Goal: Task Accomplishment & Management: Manage account settings

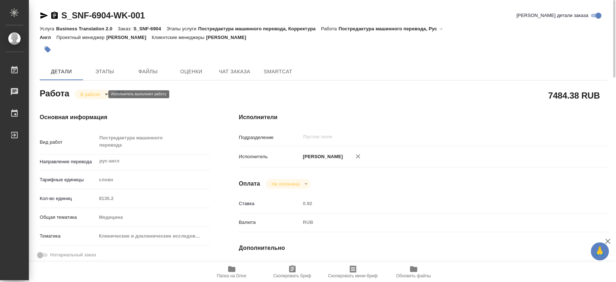
click at [99, 95] on body "🙏 .cls-1 fill:#fff; [PERSON_NAME] [PERSON_NAME] 0 Чаты График Выйти S_SNF-6904-…" at bounding box center [308, 141] width 616 height 282
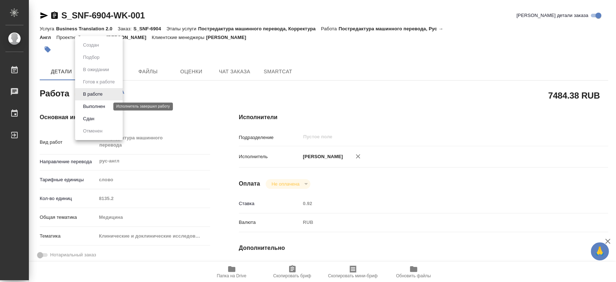
click at [99, 108] on button "Выполнен" at bounding box center [94, 106] width 26 height 8
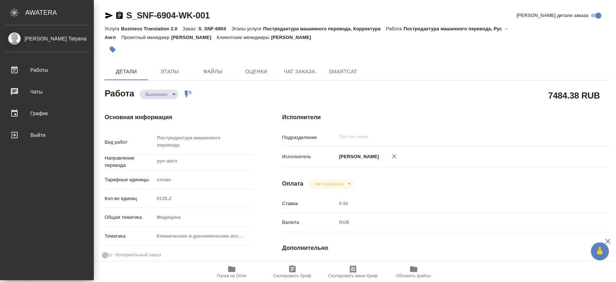
type textarea "x"
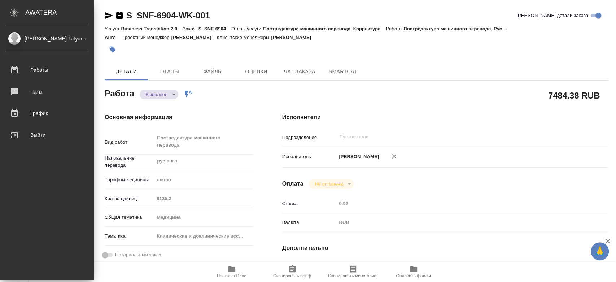
type textarea "x"
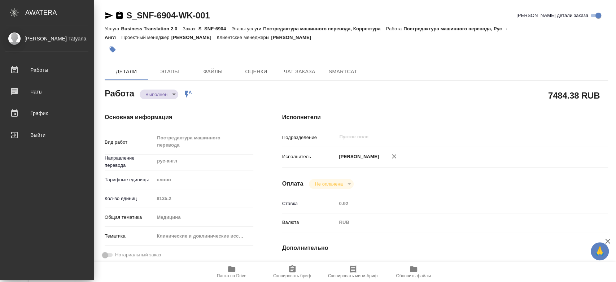
type textarea "x"
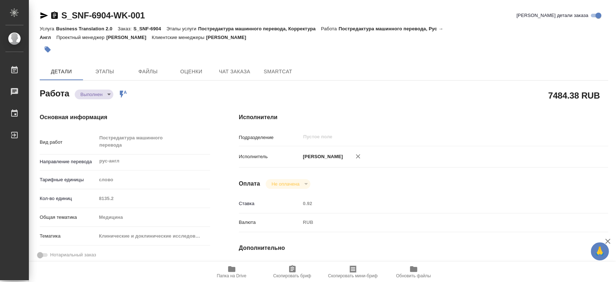
type textarea "x"
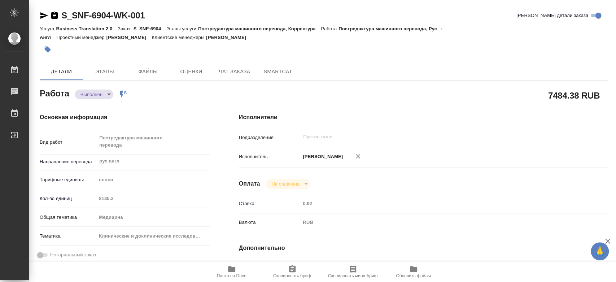
type textarea "x"
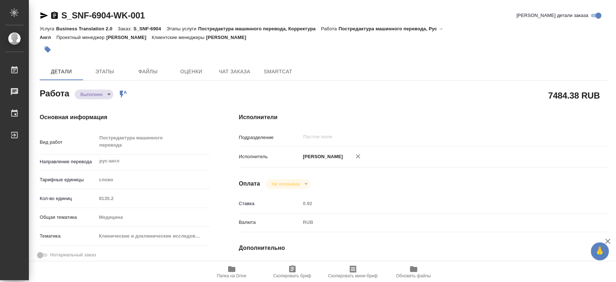
click at [107, 97] on body "🙏 .cls-1 fill:#fff; [PERSON_NAME] [PERSON_NAME] 0 Чаты График Выйти S_SNF-6904-…" at bounding box center [308, 141] width 616 height 282
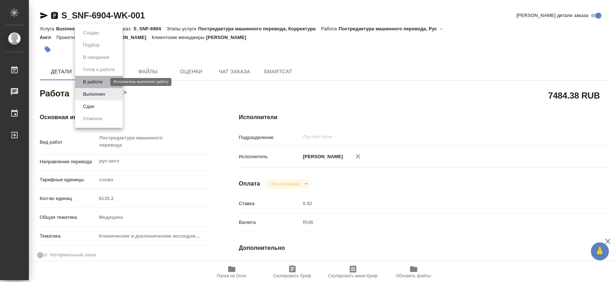
click at [98, 83] on button "В работе" at bounding box center [93, 82] width 24 height 8
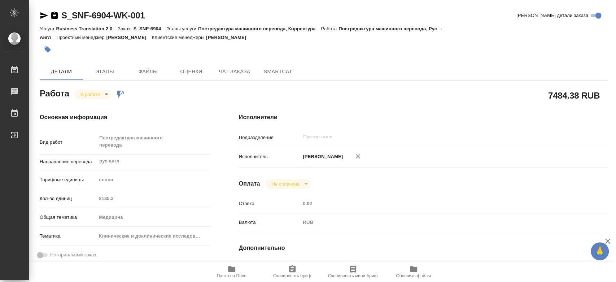
type textarea "x"
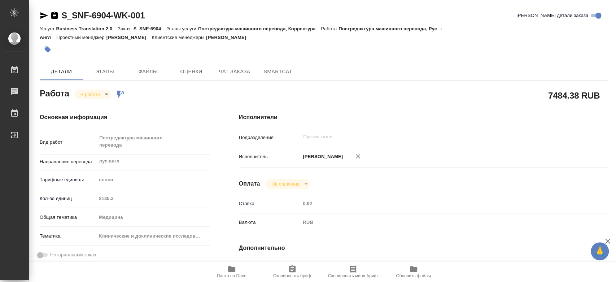
type textarea "x"
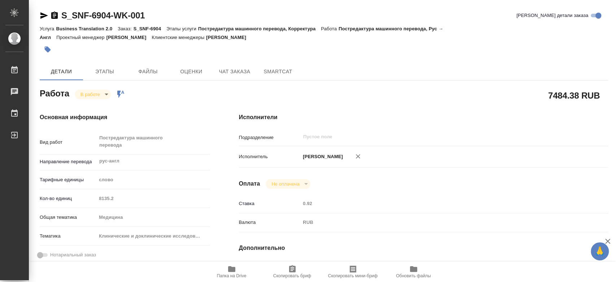
type textarea "x"
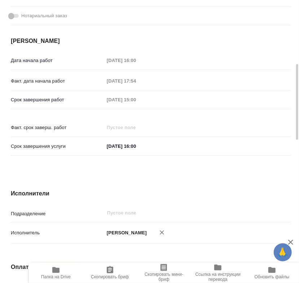
scroll to position [481, 0]
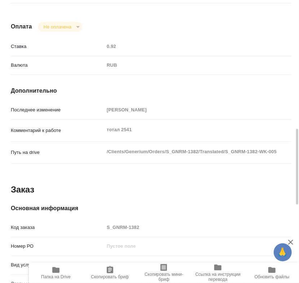
click at [63, 270] on span "Папка на Drive" at bounding box center [55, 273] width 45 height 14
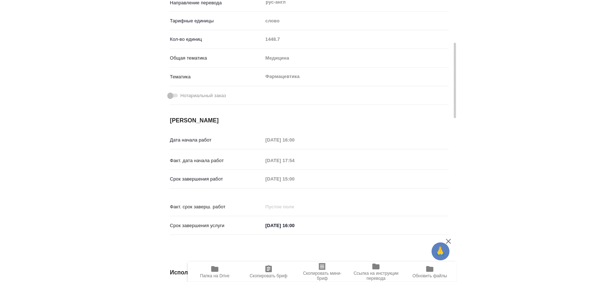
scroll to position [0, 0]
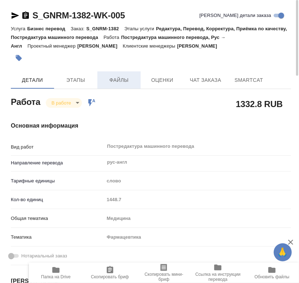
click at [115, 79] on span "Файлы" at bounding box center [119, 80] width 35 height 9
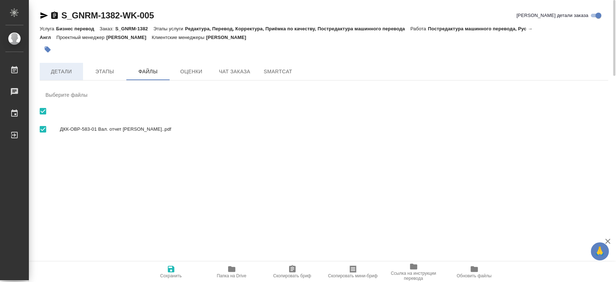
click at [63, 73] on span "Детали" at bounding box center [61, 71] width 35 height 9
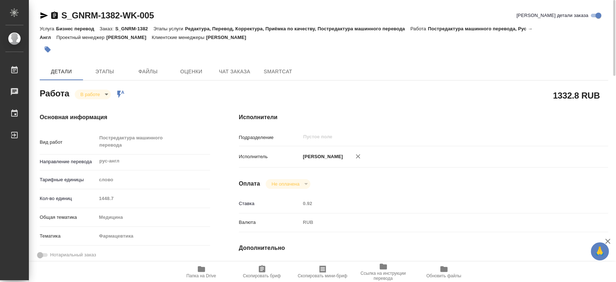
type textarea "x"
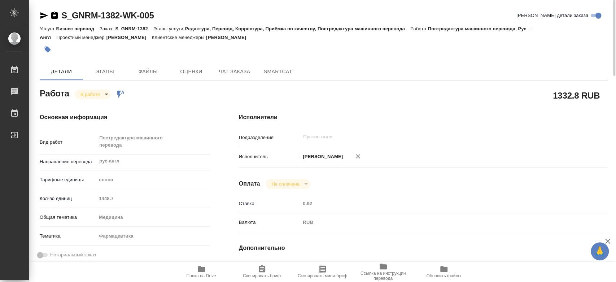
type textarea "x"
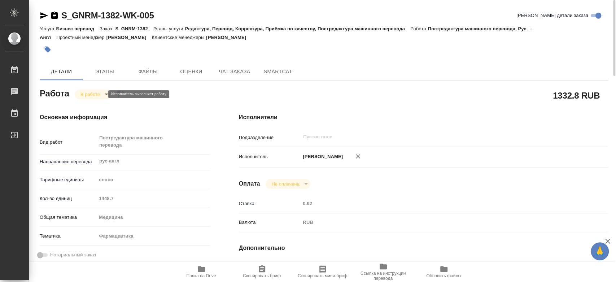
type textarea "x"
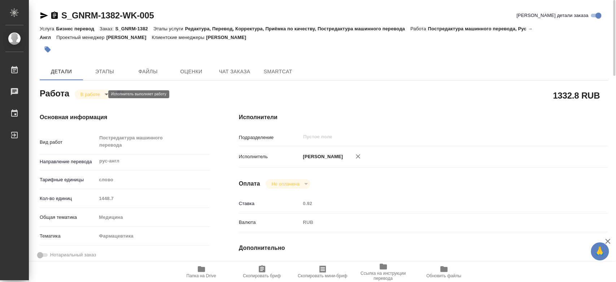
click at [93, 95] on body "🙏 .cls-1 fill:#fff; AWATERA Chernyayeva Tatyana Работы 0 Чаты График Выйти S_GN…" at bounding box center [308, 141] width 616 height 282
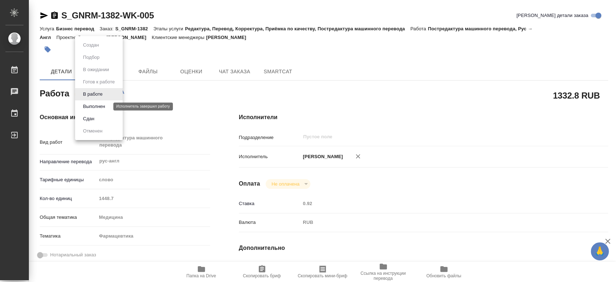
click at [92, 106] on button "Выполнен" at bounding box center [94, 106] width 26 height 8
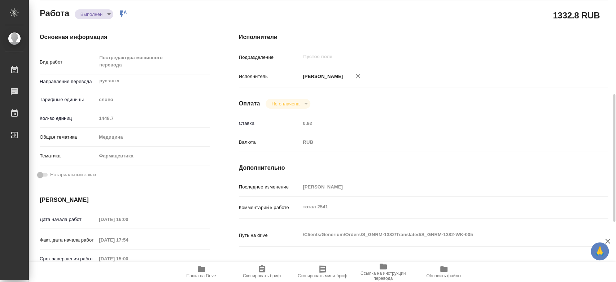
type textarea "x"
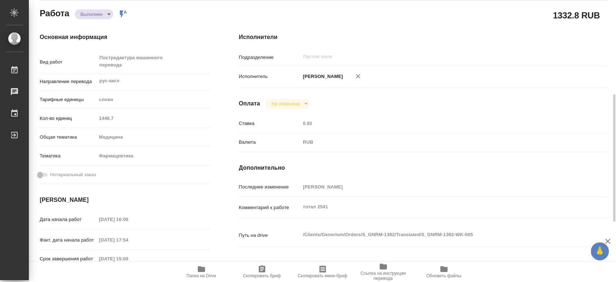
scroll to position [120, 0]
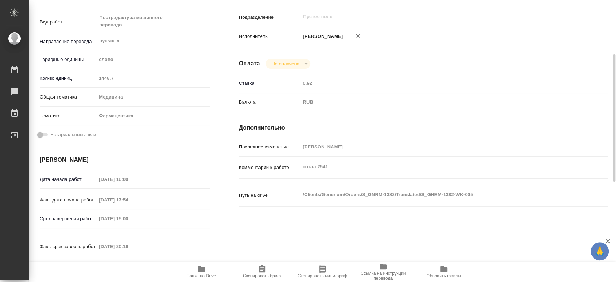
type textarea "x"
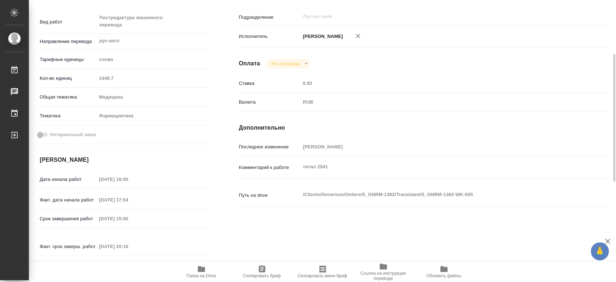
scroll to position [0, 0]
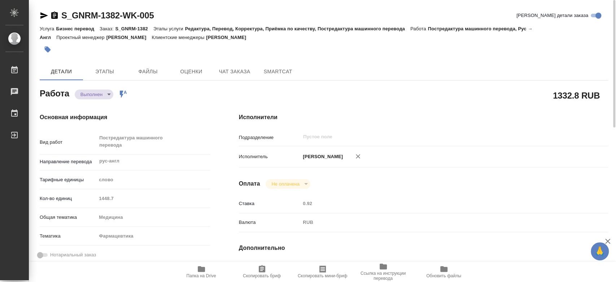
type textarea "x"
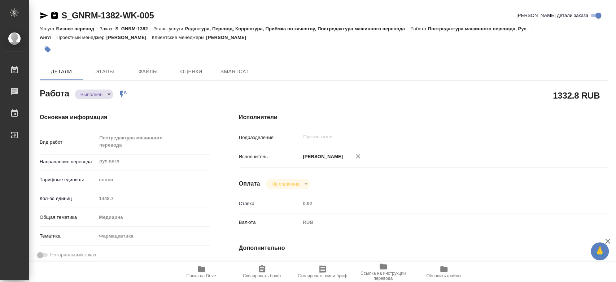
type textarea "x"
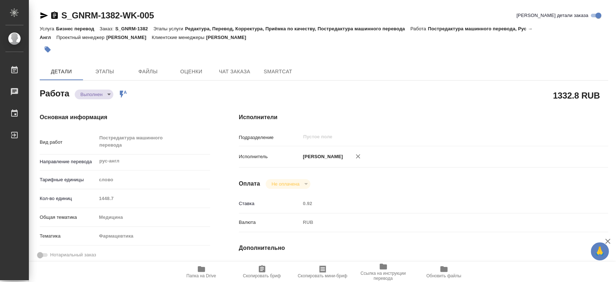
type textarea "x"
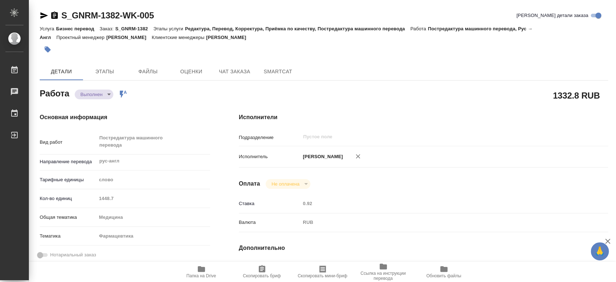
type textarea "x"
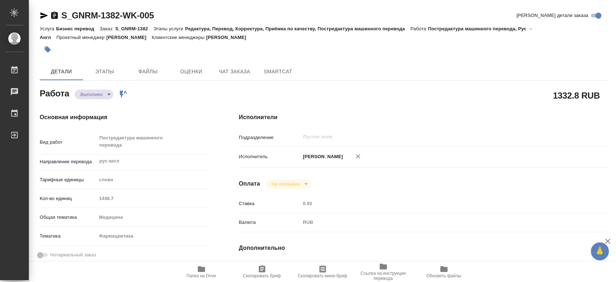
type textarea "x"
